Goal: Task Accomplishment & Management: Use online tool/utility

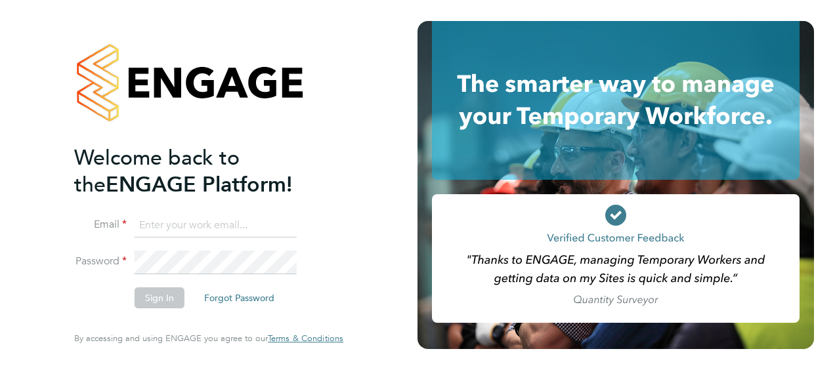
click at [164, 223] on input at bounding box center [216, 226] width 162 height 24
type input "[EMAIL_ADDRESS][PERSON_NAME][DOMAIN_NAME]"
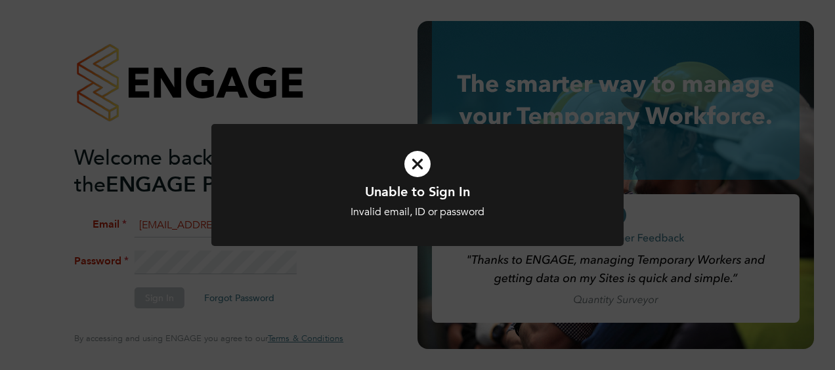
click at [416, 169] on icon at bounding box center [417, 164] width 341 height 51
click at [418, 162] on icon at bounding box center [417, 164] width 341 height 51
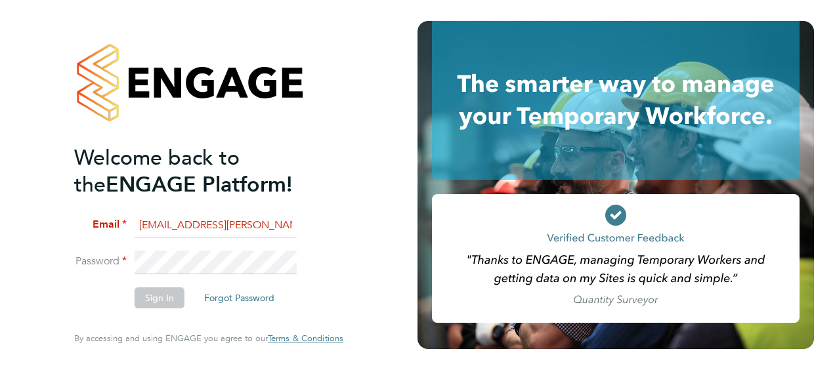
click at [126, 259] on li "Password" at bounding box center [202, 269] width 256 height 36
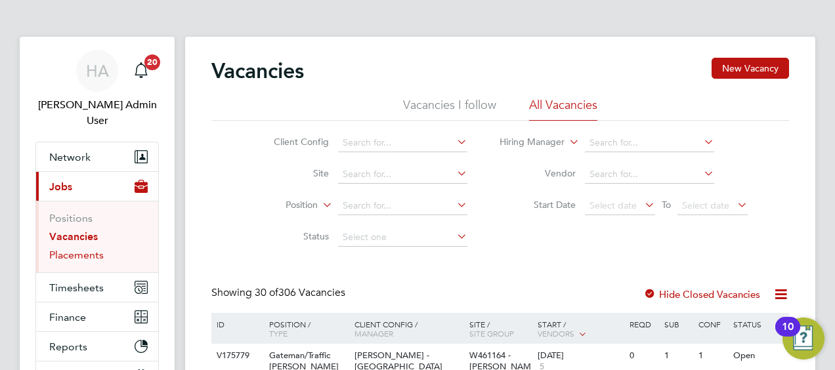
click at [78, 249] on link "Placements" at bounding box center [76, 255] width 55 height 12
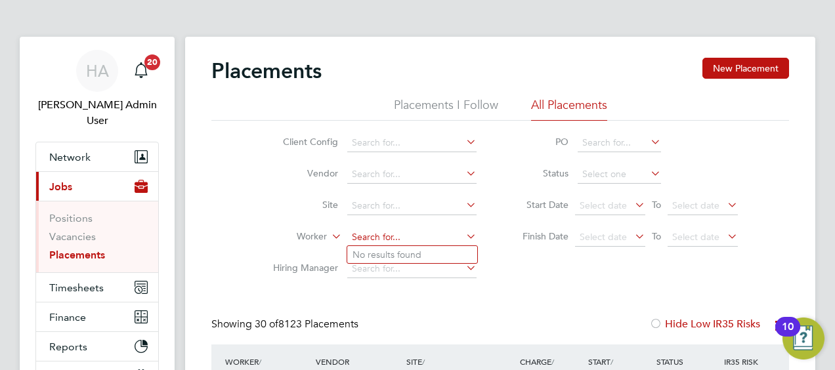
click at [429, 237] on input at bounding box center [411, 238] width 129 height 18
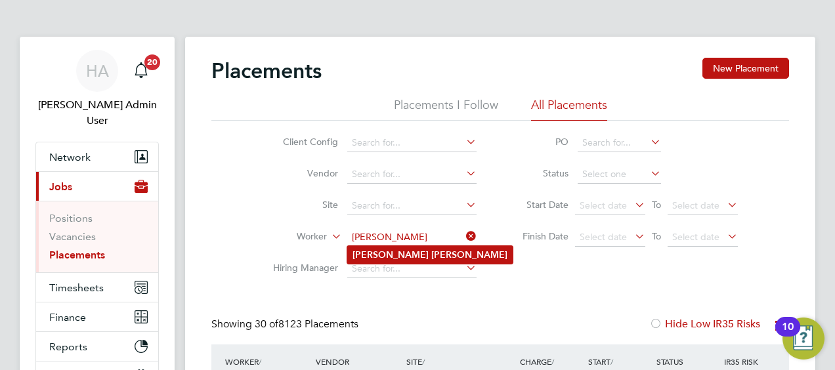
click at [374, 259] on b "Simon" at bounding box center [391, 255] width 76 height 11
type input "Simon Clark"
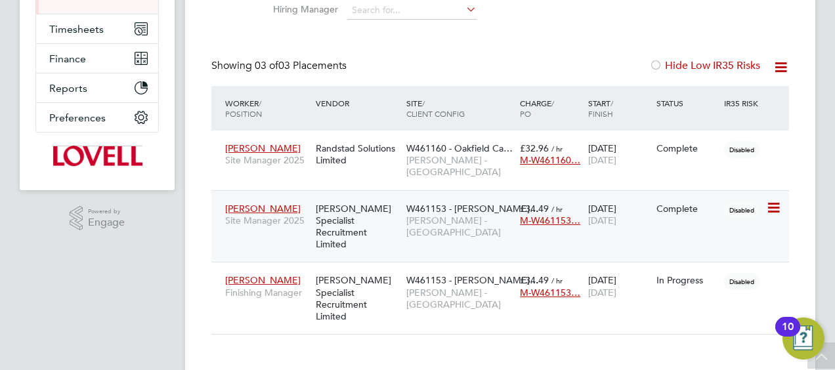
click at [238, 208] on span "Simon Clark" at bounding box center [263, 209] width 76 height 12
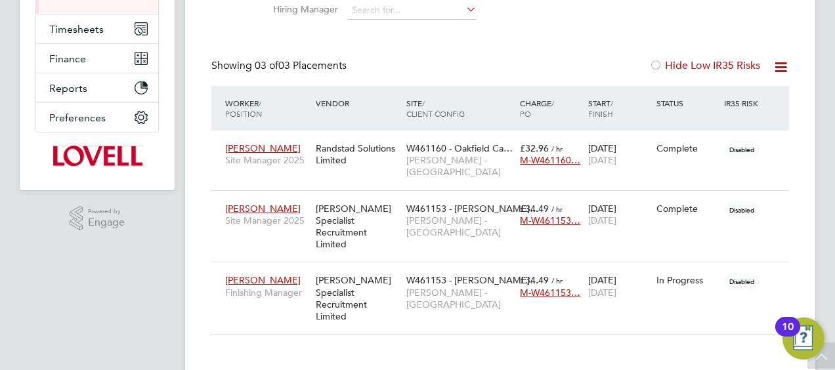
click at [498, 329] on div "Placements New Placement Placements I Follow All Placements Client Config Vendo…" at bounding box center [500, 76] width 630 height 596
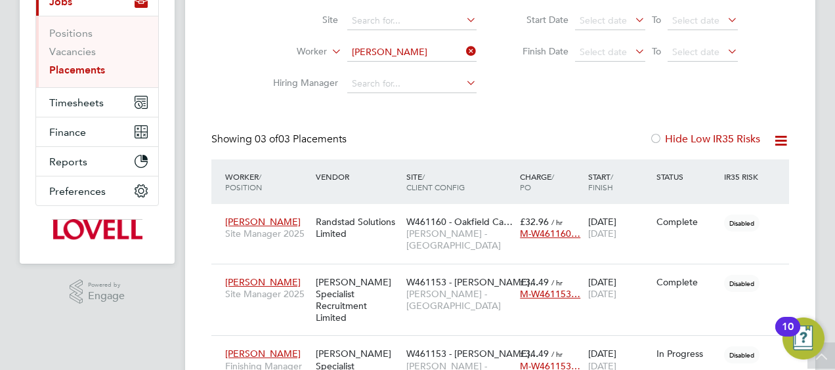
scroll to position [259, 0]
